Goal: Task Accomplishment & Management: Manage account settings

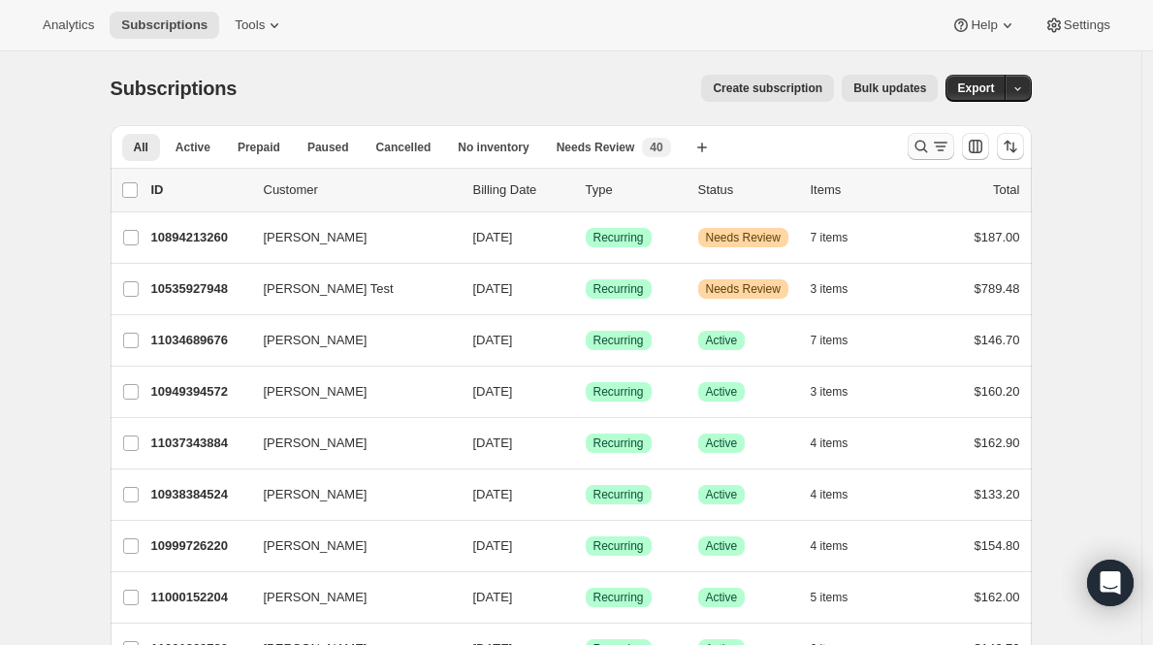
click at [924, 144] on icon "Search and filter results" at bounding box center [920, 146] width 19 height 19
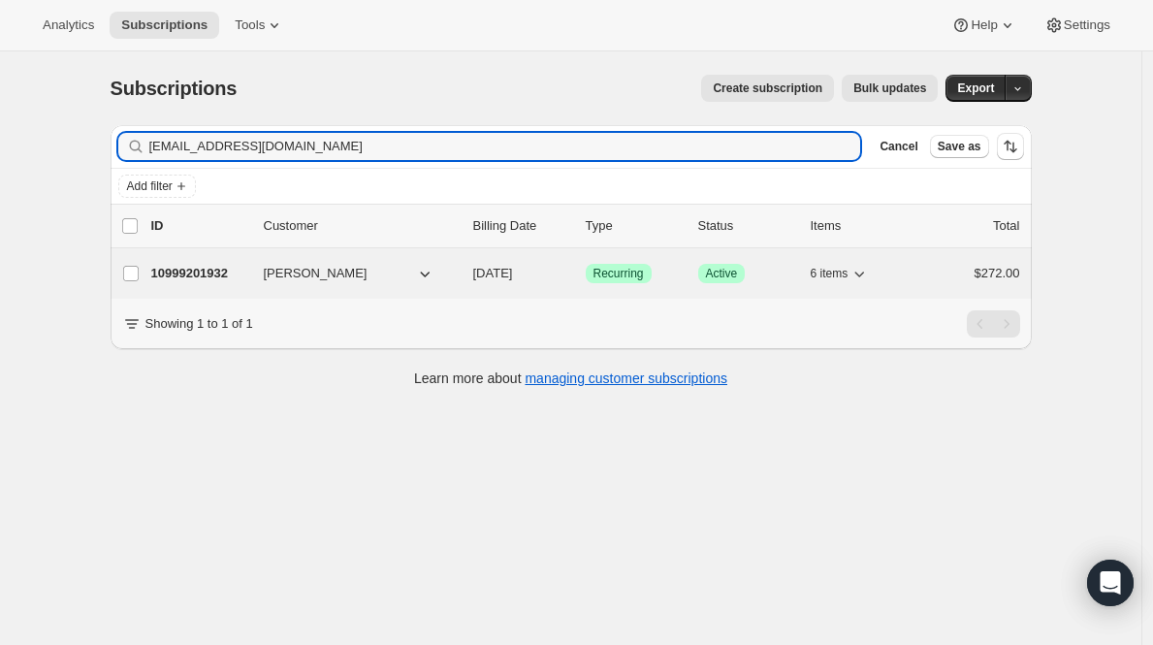
type input "[EMAIL_ADDRESS][DOMAIN_NAME]"
click at [173, 271] on p "10999201932" at bounding box center [199, 273] width 97 height 19
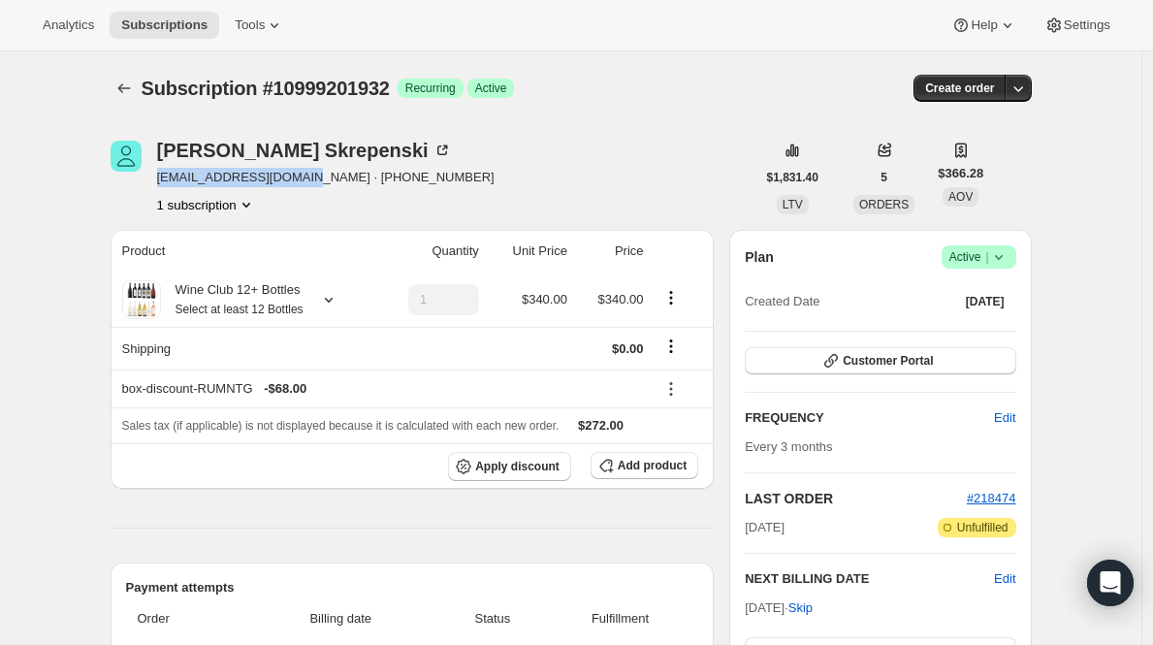
drag, startPoint x: 158, startPoint y: 177, endPoint x: 309, endPoint y: 180, distance: 151.3
click at [309, 180] on div "[PERSON_NAME] [EMAIL_ADDRESS][DOMAIN_NAME] · [PHONE_NUMBER] 1 subscription" at bounding box center [433, 178] width 645 height 74
copy span "[EMAIL_ADDRESS][DOMAIN_NAME]"
click at [933, 361] on span "Customer Portal" at bounding box center [887, 361] width 90 height 16
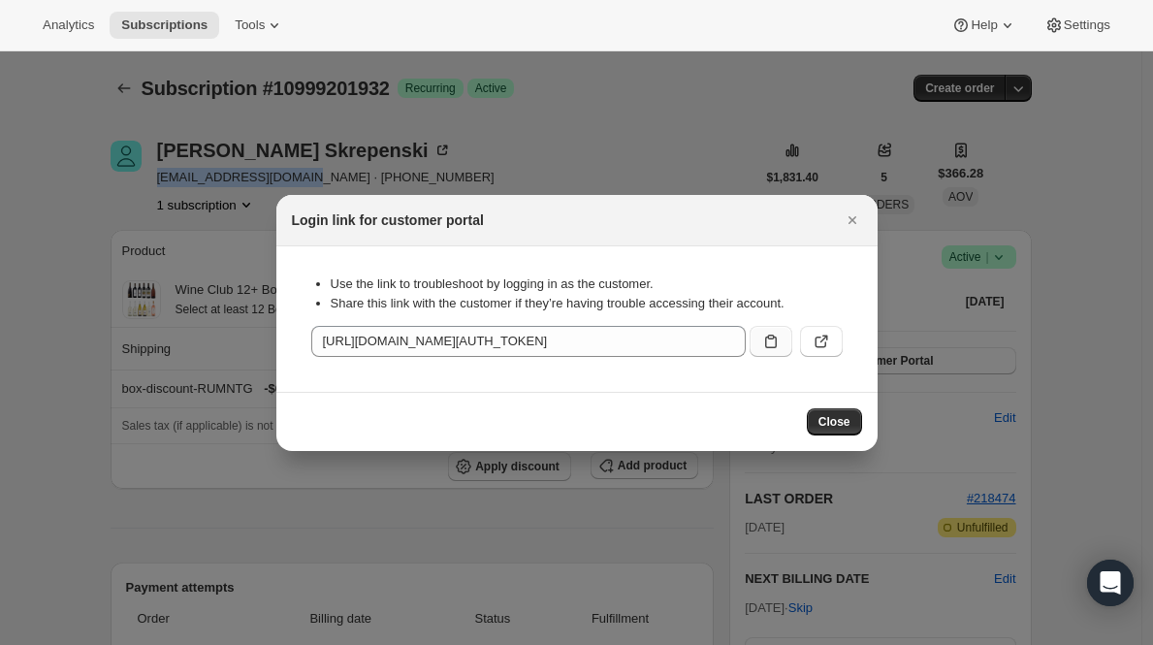
click at [765, 340] on icon ":rcd:" at bounding box center [771, 341] width 12 height 14
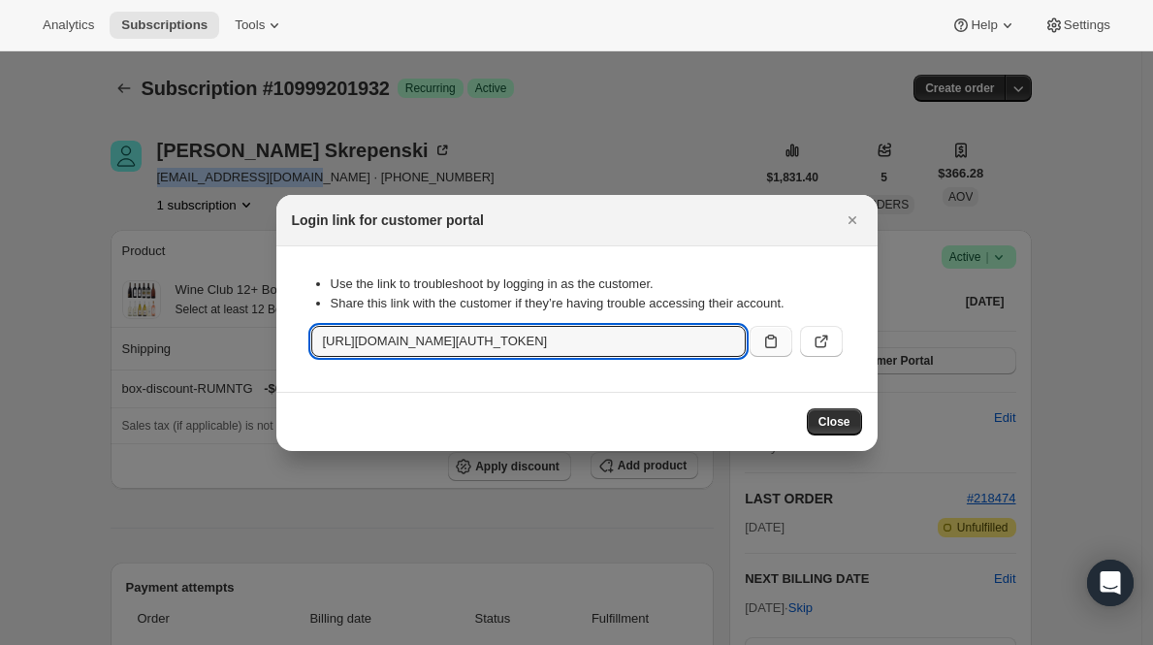
copy span "[EMAIL_ADDRESS][DOMAIN_NAME]"
